Goal: Task Accomplishment & Management: Manage account settings

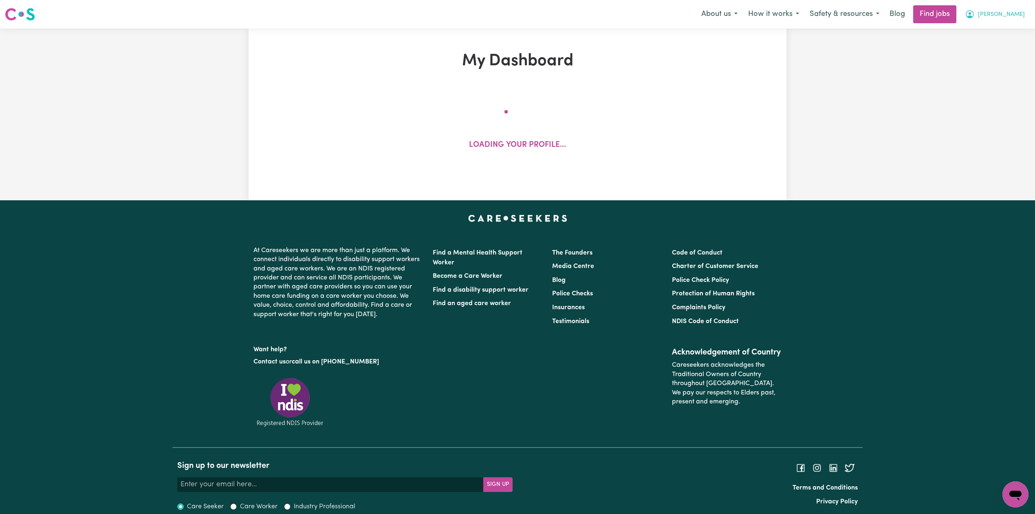
click at [982, 13] on span "[PERSON_NAME]" at bounding box center [1001, 14] width 47 height 9
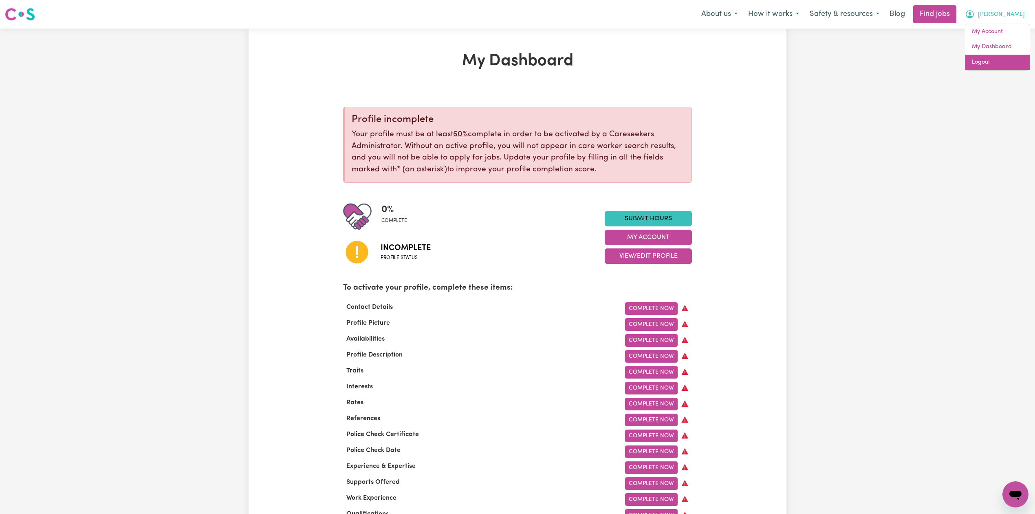
click at [992, 64] on link "Logout" at bounding box center [997, 62] width 64 height 15
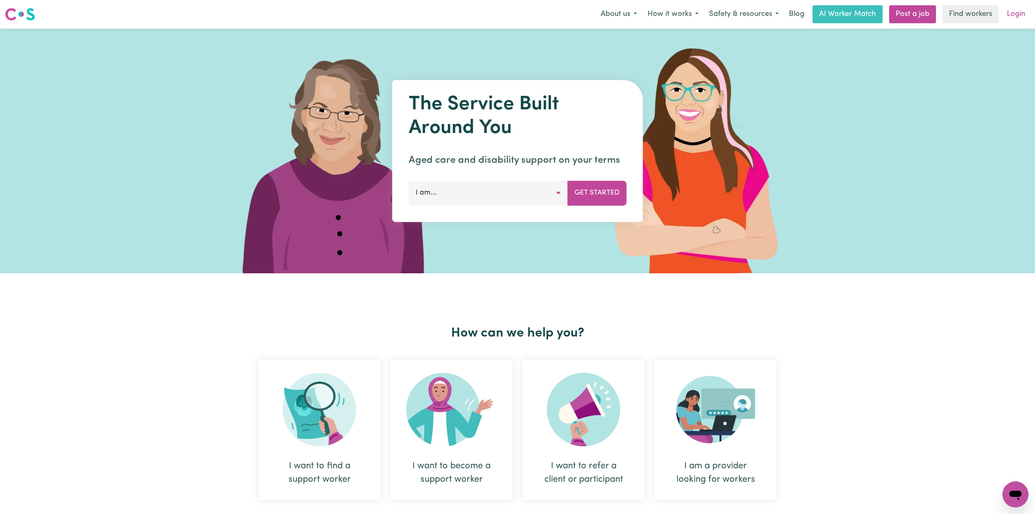
click at [1011, 15] on link "Login" at bounding box center [1016, 14] width 28 height 18
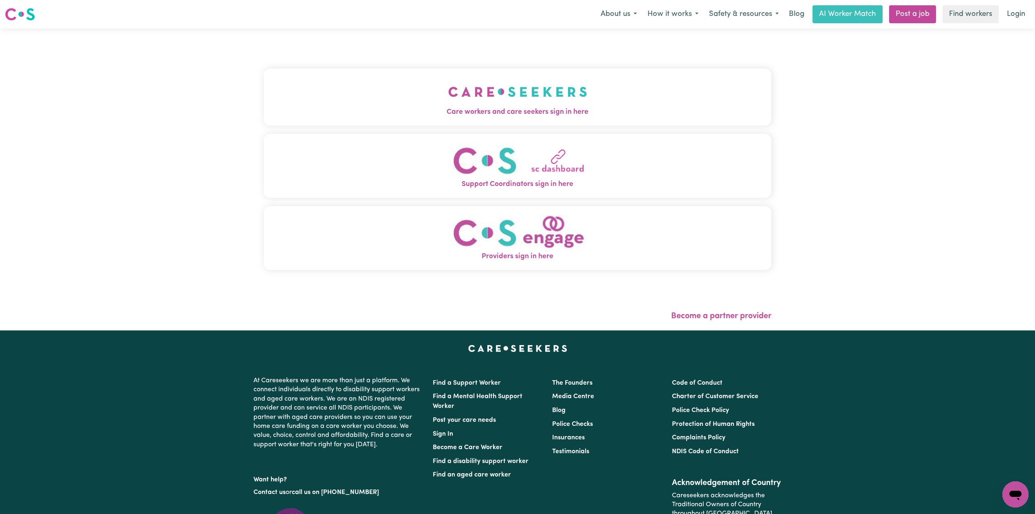
click at [448, 88] on img "Care workers and care seekers sign in here" at bounding box center [517, 92] width 139 height 30
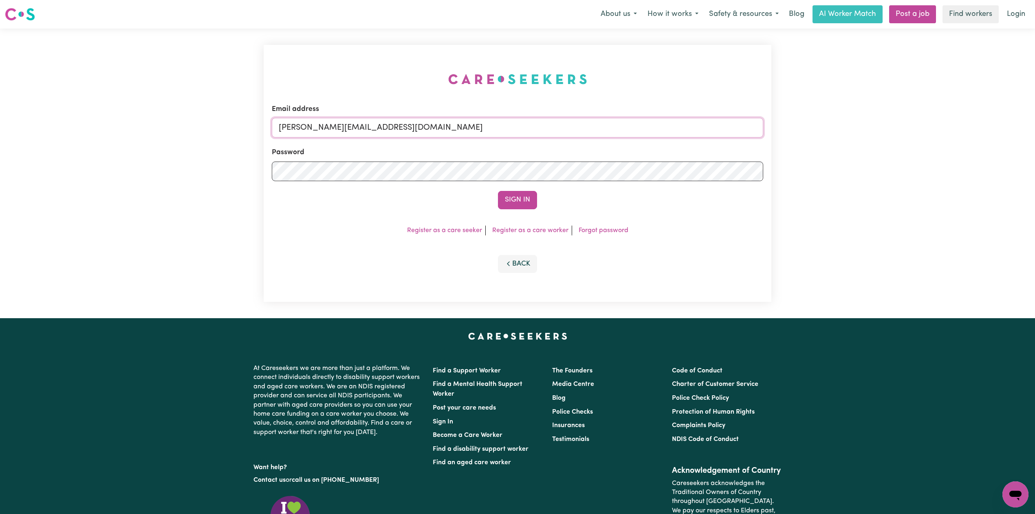
click at [367, 136] on input "[PERSON_NAME][EMAIL_ADDRESS][DOMAIN_NAME]" at bounding box center [518, 128] width 492 height 20
drag, startPoint x: 322, startPoint y: 126, endPoint x: 504, endPoint y: 143, distance: 182.5
click at [504, 143] on form "Email address Superuser~[EMAIL_ADDRESS][DOMAIN_NAME] Password Sign In" at bounding box center [518, 156] width 492 height 105
type input "[EMAIL_ADDRESS][DOMAIN_NAME]"
click at [494, 187] on form "Email address [EMAIL_ADDRESS][DOMAIN_NAME] Password Sign In" at bounding box center [518, 156] width 492 height 105
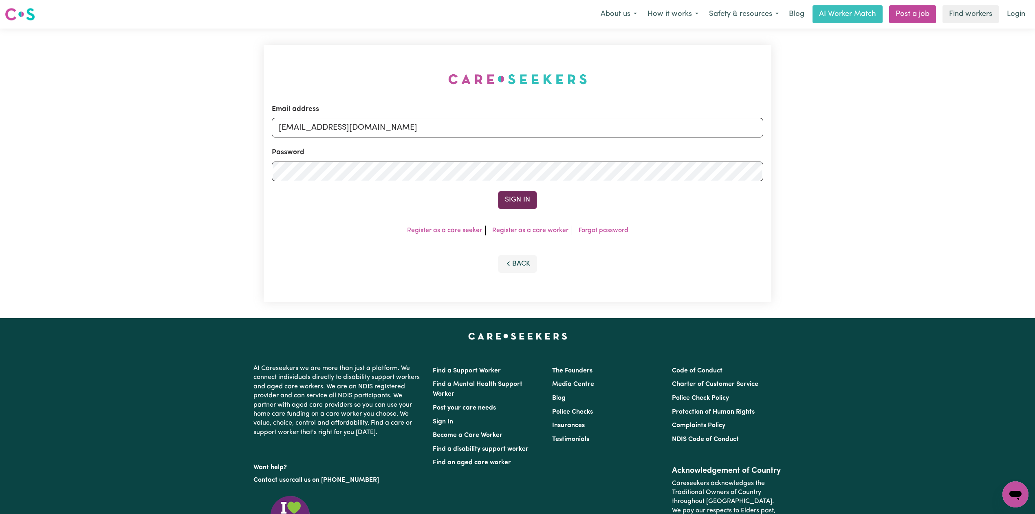
click at [527, 205] on button "Sign In" at bounding box center [517, 200] width 39 height 18
